Goal: Information Seeking & Learning: Learn about a topic

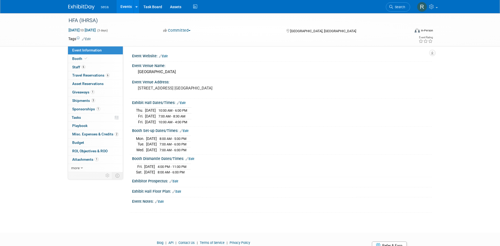
click at [122, 6] on link "Events" at bounding box center [125, 6] width 19 height 13
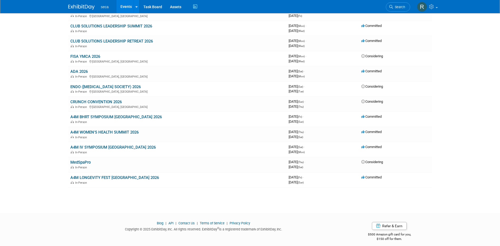
scroll to position [724, 0]
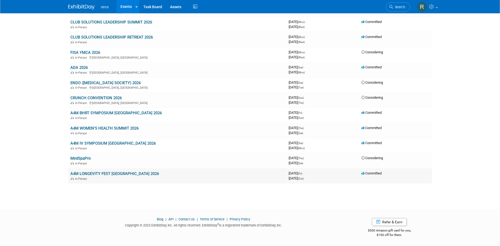
click at [101, 173] on link "A4M LONGEVITY FEST [GEOGRAPHIC_DATA] 2026" at bounding box center [114, 173] width 89 height 5
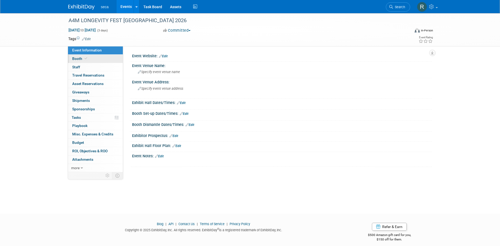
click at [81, 60] on span "Booth" at bounding box center [80, 58] width 16 height 4
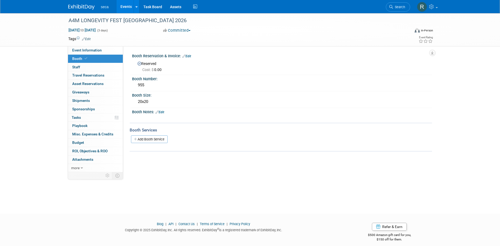
click at [38, 37] on div "A4M LONGEVITY FEST LAS VEGAS 2026 Dec 11, 2026 to Dec 13, 2026 (3 days) Dec 11,…" at bounding box center [250, 29] width 500 height 33
click at [120, 4] on link "Events" at bounding box center [125, 6] width 19 height 13
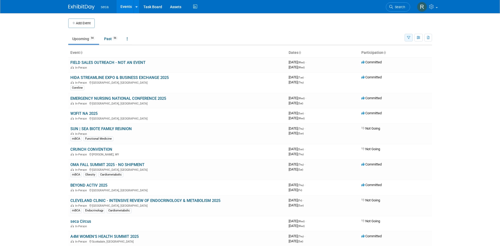
click at [409, 38] on icon "button" at bounding box center [408, 37] width 3 height 3
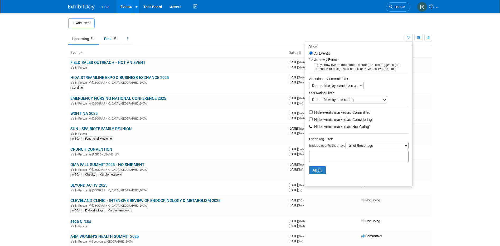
click at [309, 127] on input "Hide events marked as 'Not Going'" at bounding box center [310, 125] width 3 height 3
checkbox input "true"
click at [309, 121] on input "Hide events marked as 'Considering'" at bounding box center [310, 118] width 3 height 3
checkbox input "true"
click at [313, 171] on button "Apply" at bounding box center [317, 170] width 17 height 8
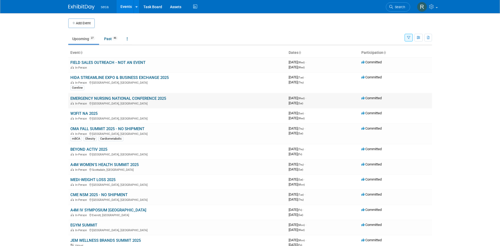
click at [105, 97] on link "EMERGENCY NURSING NATIONAL CONFERENCE 2025" at bounding box center [118, 98] width 96 height 5
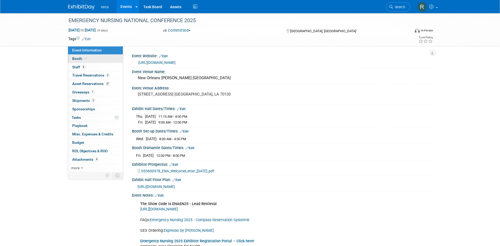
click at [97, 58] on link "Booth" at bounding box center [95, 59] width 55 height 8
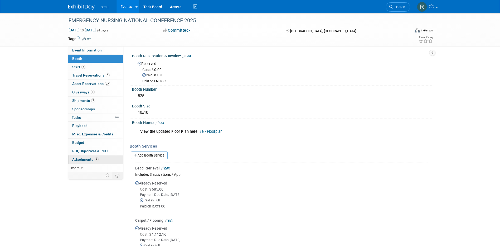
click at [88, 160] on span "Attachments 4" at bounding box center [85, 159] width 26 height 4
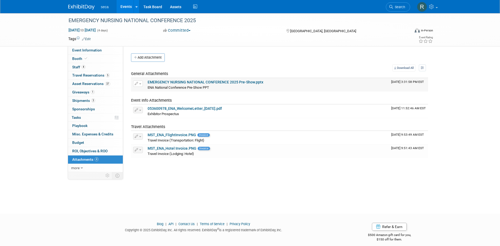
click at [217, 81] on link "EMERGENCY NURSING NATIONAL CONFERENCE 2025 Pre-Show.pptx" at bounding box center [206, 82] width 116 height 4
click at [126, 7] on link "Events" at bounding box center [125, 6] width 19 height 13
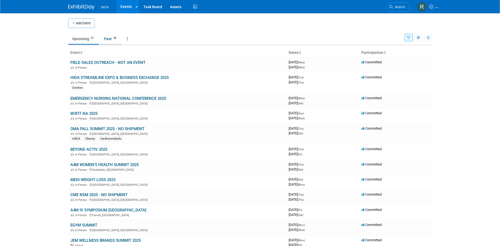
click at [117, 38] on span "46" at bounding box center [115, 38] width 6 height 4
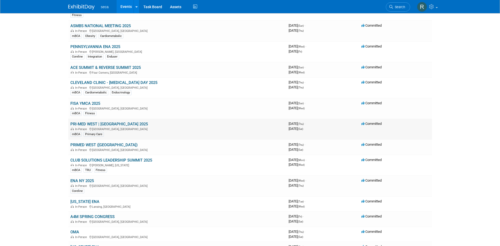
scroll to position [316, 0]
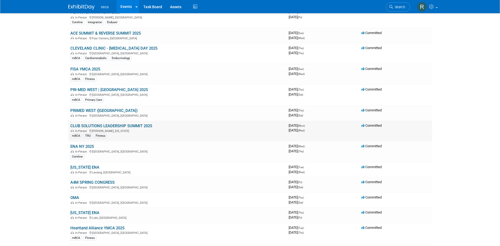
click at [109, 125] on link "CLUB SOLUTIONS LEADERSHIP SUMMIT 2025" at bounding box center [111, 125] width 82 height 5
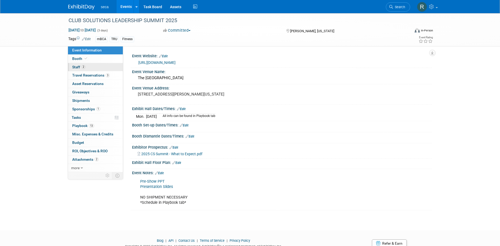
click at [81, 66] on span "Staff 2" at bounding box center [78, 67] width 13 height 4
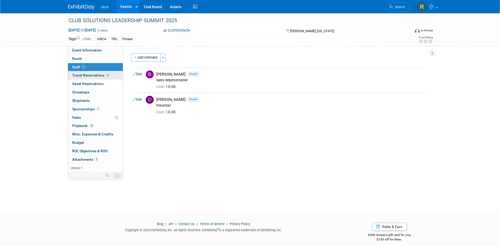
click at [91, 75] on span "Travel Reservations 3" at bounding box center [90, 75] width 37 height 4
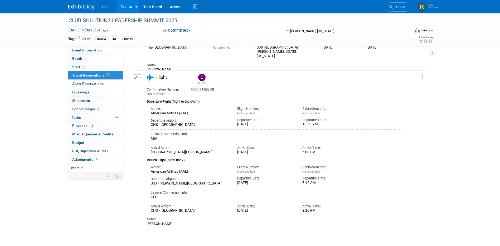
scroll to position [113, 0]
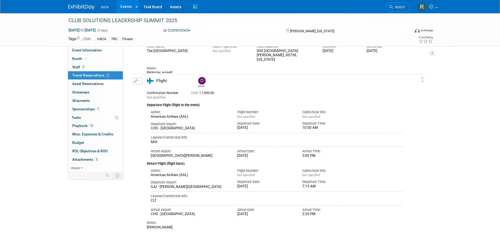
click at [124, 6] on link "Events" at bounding box center [125, 6] width 19 height 13
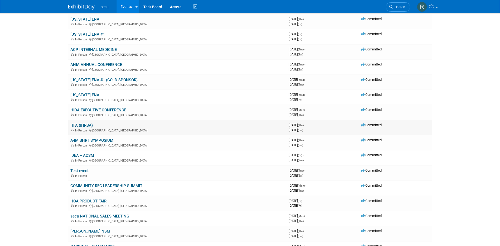
scroll to position [606, 0]
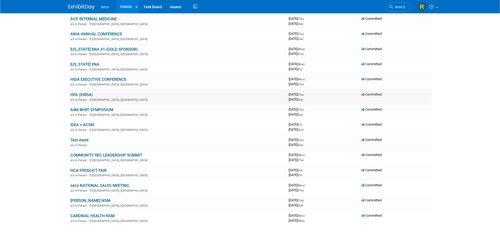
click at [84, 93] on link "HFA (IHRSA)" at bounding box center [81, 94] width 22 height 5
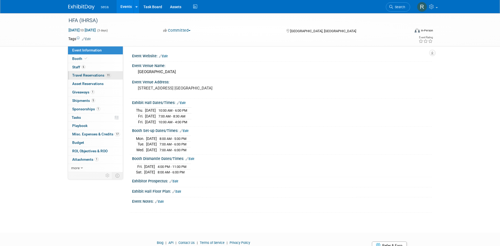
click at [91, 74] on span "Travel Reservations 11" at bounding box center [91, 75] width 39 height 4
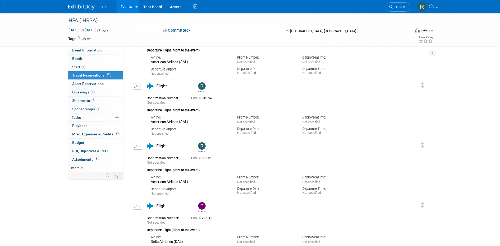
scroll to position [343, 0]
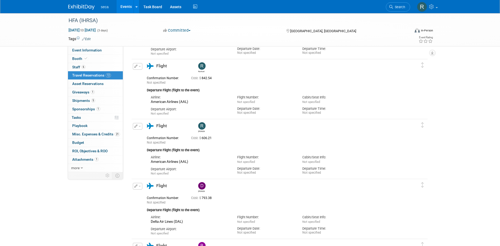
click at [122, 6] on link "Events" at bounding box center [125, 6] width 19 height 13
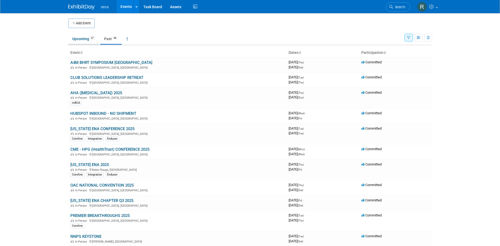
click at [90, 38] on span "27" at bounding box center [92, 38] width 6 height 4
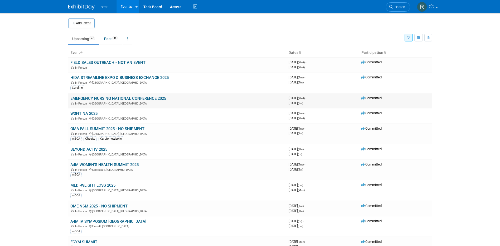
click at [99, 99] on link "EMERGENCY NURSING NATIONAL CONFERENCE 2025" at bounding box center [118, 98] width 96 height 5
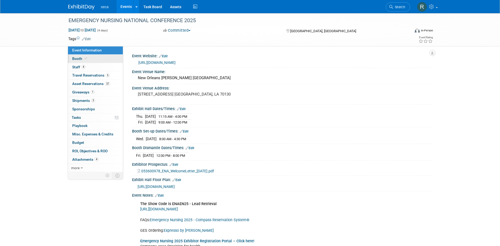
click at [85, 59] on icon at bounding box center [86, 58] width 3 height 3
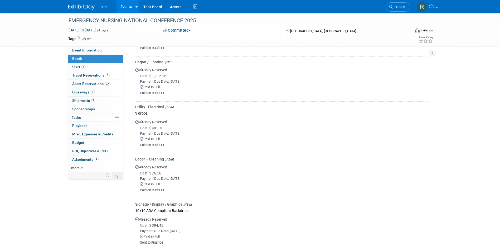
scroll to position [225, 0]
